Goal: Transaction & Acquisition: Purchase product/service

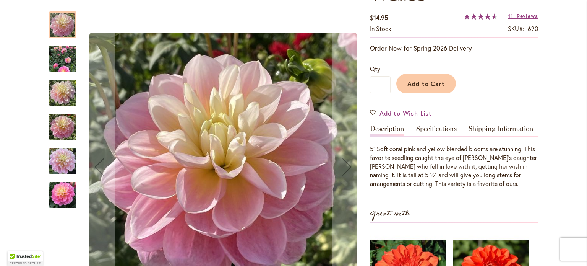
scroll to position [153, 0]
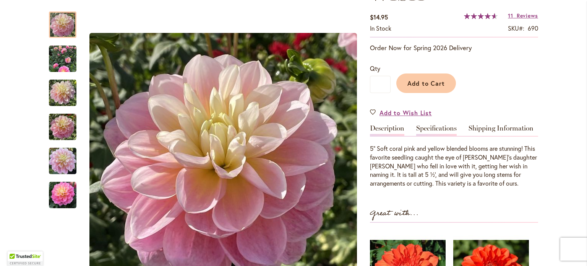
click at [436, 125] on link "Specifications" at bounding box center [437, 130] width 41 height 11
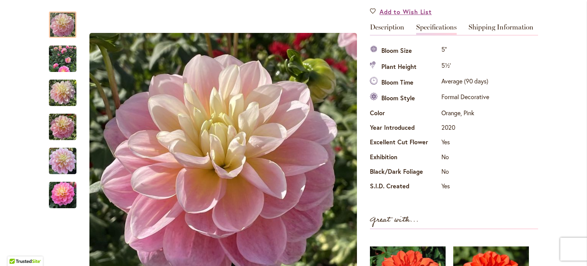
scroll to position [255, 0]
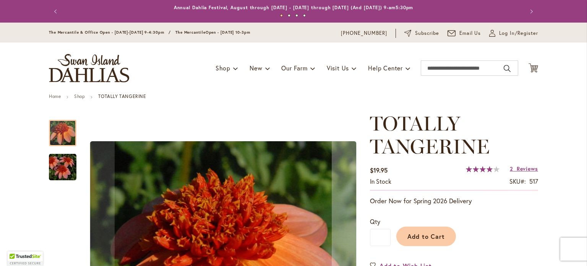
scroll to position [61, 0]
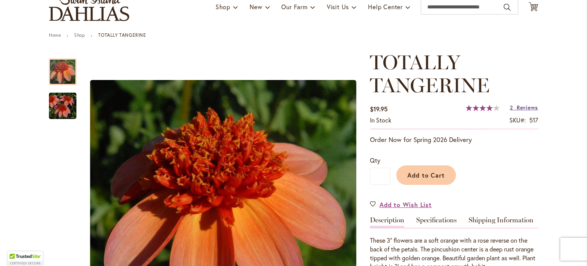
click at [525, 110] on span "Reviews" at bounding box center [527, 107] width 21 height 7
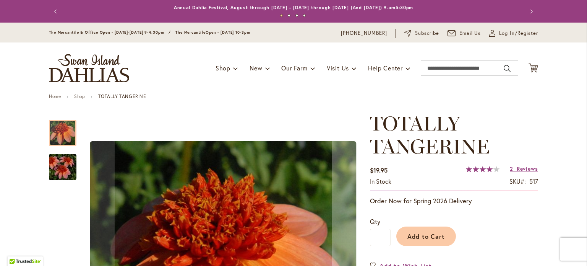
scroll to position [85, 0]
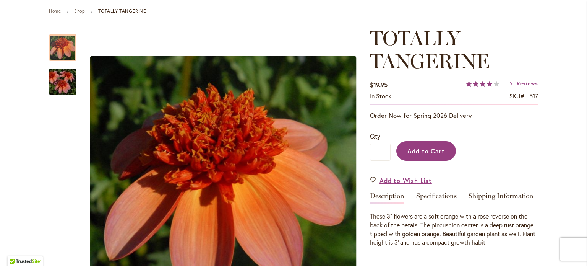
click at [423, 153] on span "Add to Cart" at bounding box center [427, 151] width 38 height 8
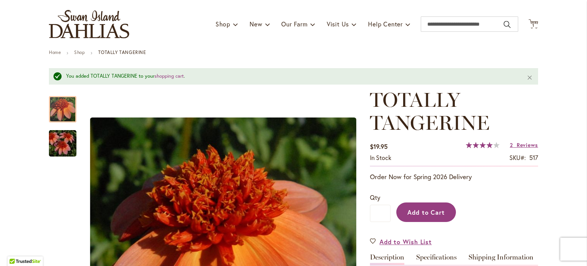
scroll to position [44, 0]
